Goal: Find contact information: Find contact information

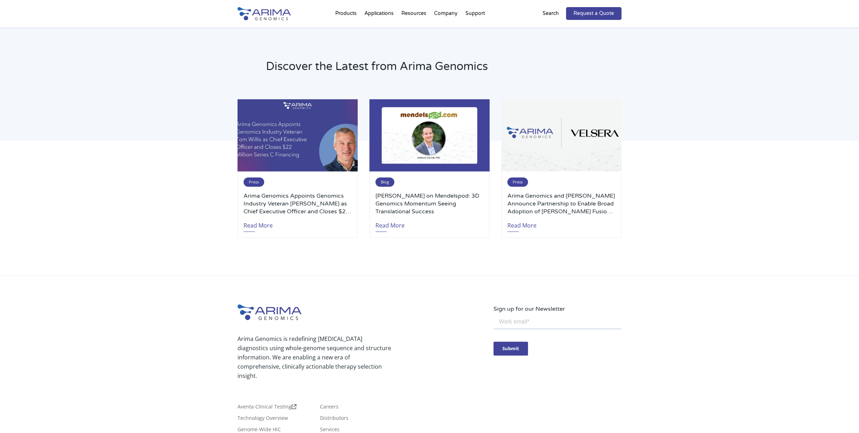
scroll to position [1562, 0]
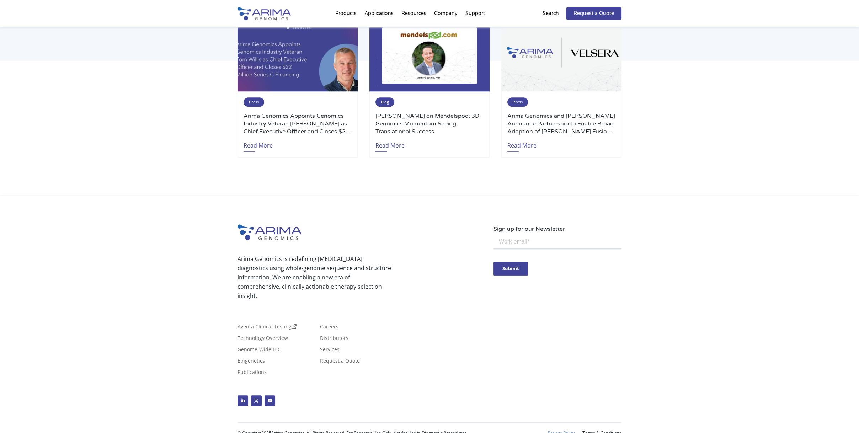
click at [556, 431] on link "Privacy Policy" at bounding box center [561, 433] width 27 height 5
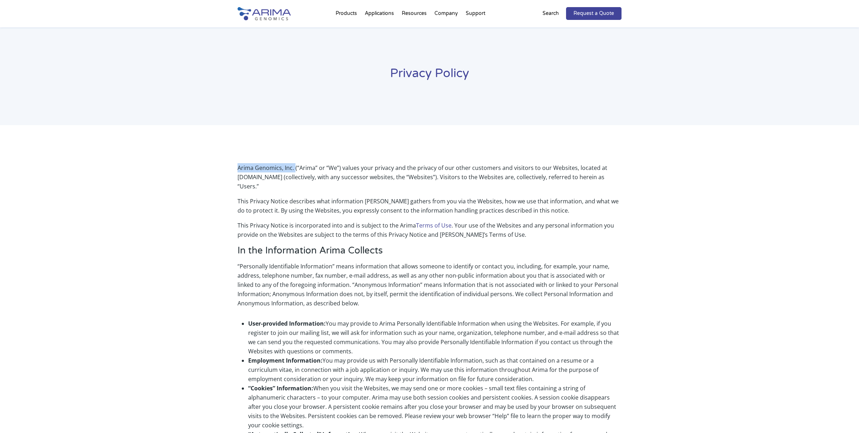
drag, startPoint x: 237, startPoint y: 168, endPoint x: 294, endPoint y: 169, distance: 57.6
copy p "Arima Genomics, Inc."
click at [371, 180] on p "Arima Genomics, Inc. (“Arima” or “We”) values your privacy and the privacy of o…" at bounding box center [430, 179] width 384 height 33
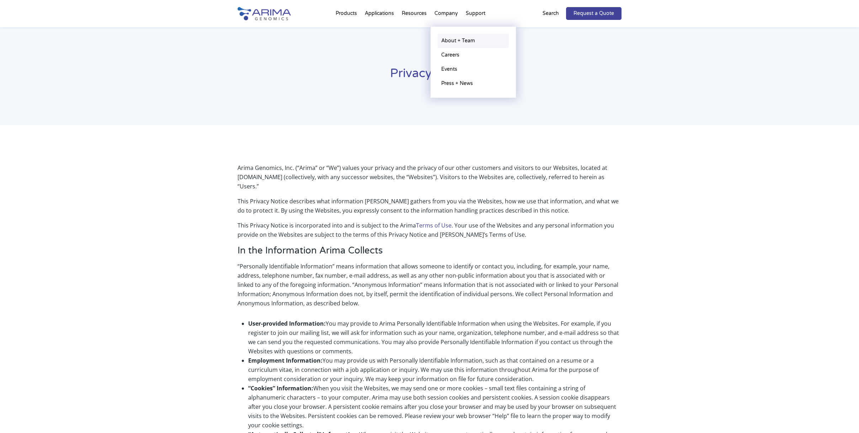
click at [453, 38] on link "About + Team" at bounding box center [473, 41] width 71 height 14
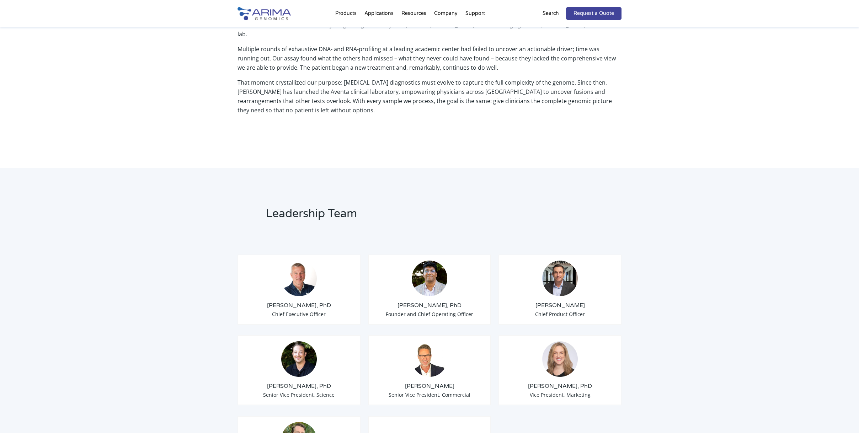
scroll to position [342, 0]
drag, startPoint x: 267, startPoint y: 377, endPoint x: 315, endPoint y: 385, distance: 47.9
click at [315, 385] on div "[PERSON_NAME], PhD Senior Vice President, Science" at bounding box center [299, 370] width 123 height 70
copy div "[PERSON_NAME], PhD Senior Vice President,"
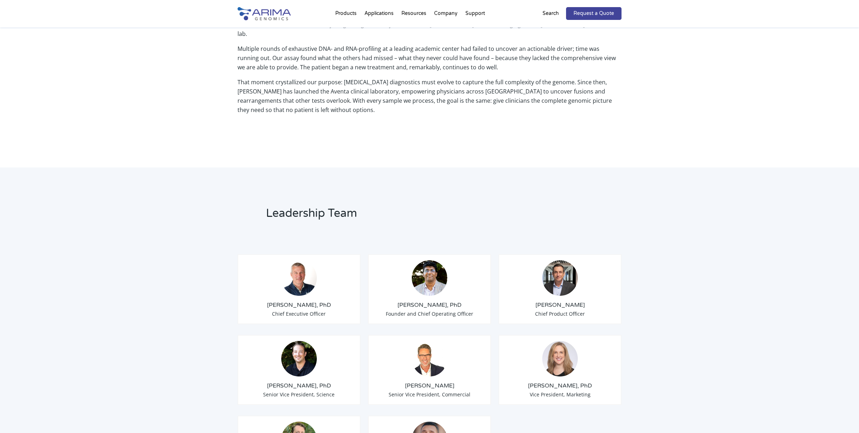
click at [498, 211] on h2 "Leadership Team" at bounding box center [393, 216] width 254 height 21
drag, startPoint x: 269, startPoint y: 377, endPoint x: 315, endPoint y: 378, distance: 45.9
click at [315, 382] on h3 "[PERSON_NAME], PhD" at bounding box center [299, 386] width 111 height 8
copy h3 "[PERSON_NAME]"
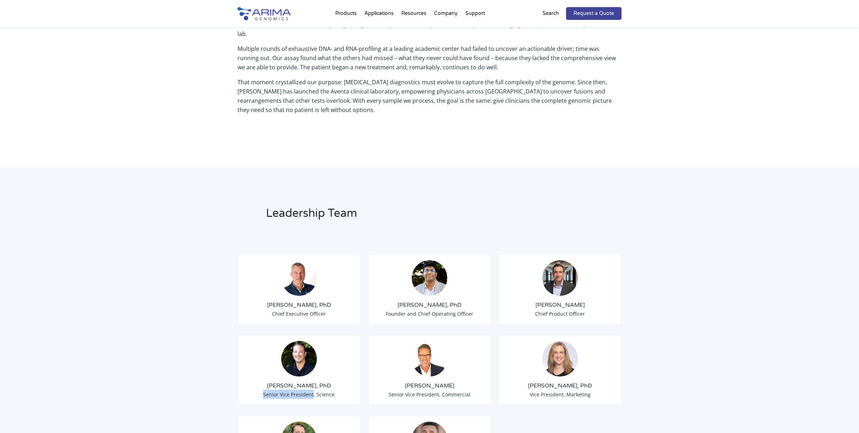
drag, startPoint x: 265, startPoint y: 386, endPoint x: 314, endPoint y: 389, distance: 49.2
click at [314, 389] on div "[PERSON_NAME], PhD Senior Vice President, Science" at bounding box center [299, 370] width 123 height 70
copy span "Senior Vice President"
